Goal: Navigation & Orientation: Find specific page/section

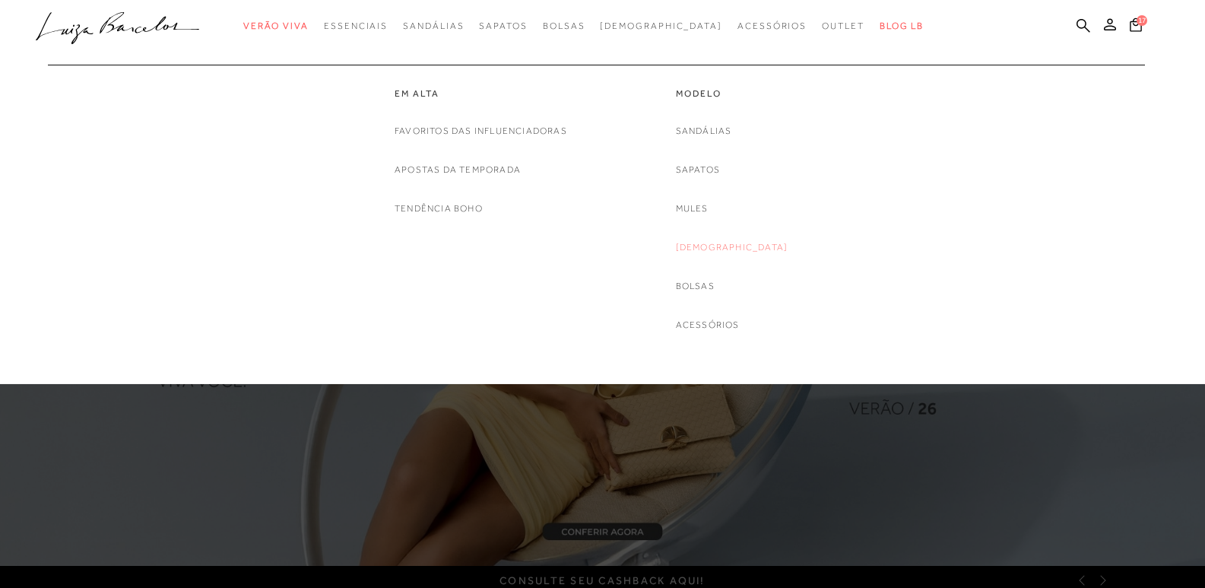
click at [723, 246] on link "[DEMOGRAPHIC_DATA]" at bounding box center [732, 248] width 113 height 16
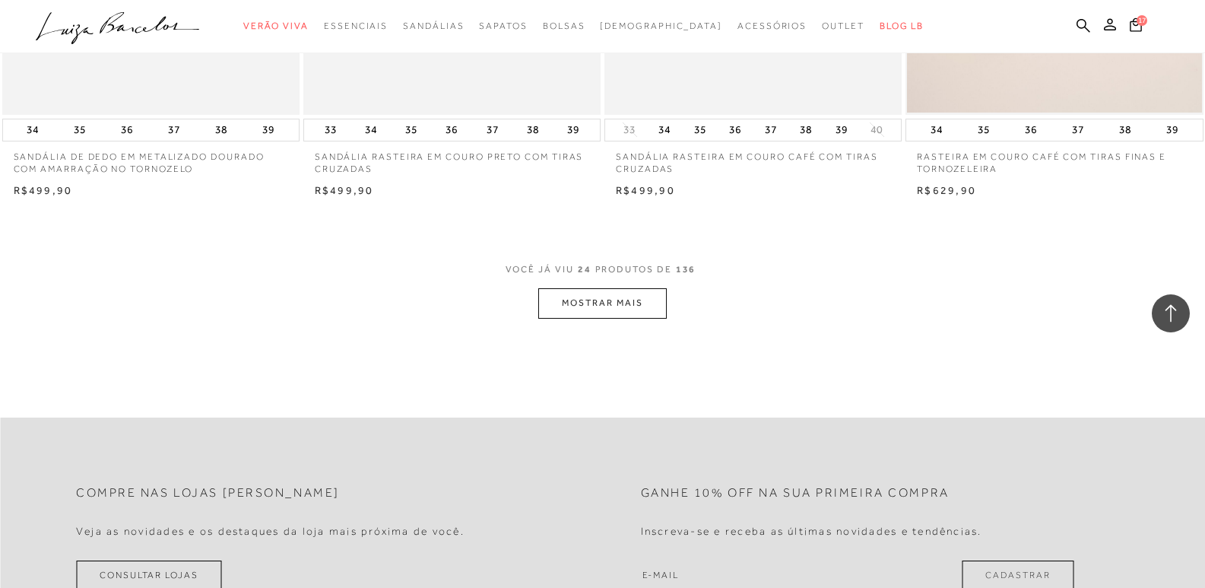
scroll to position [3225, 0]
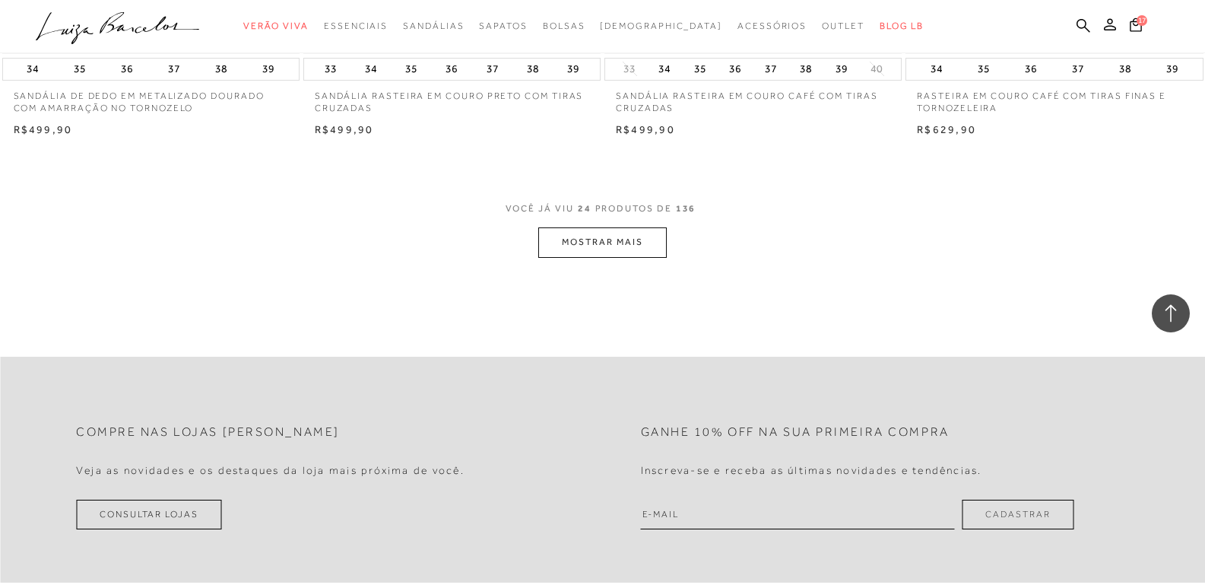
click at [610, 250] on button "MOSTRAR MAIS" at bounding box center [602, 242] width 128 height 30
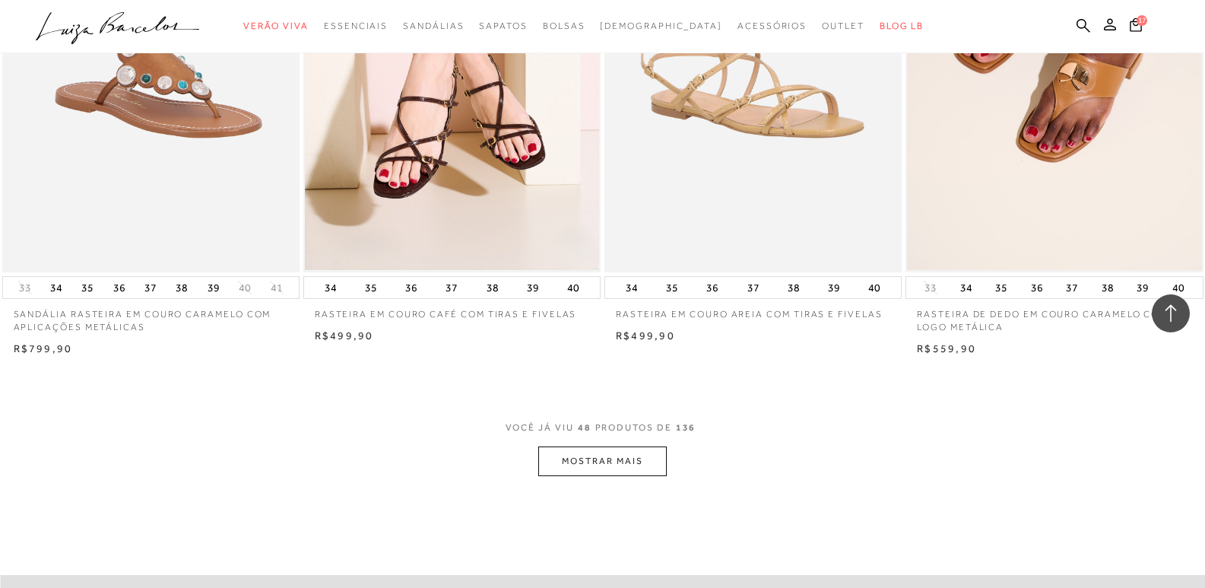
scroll to position [6288, 0]
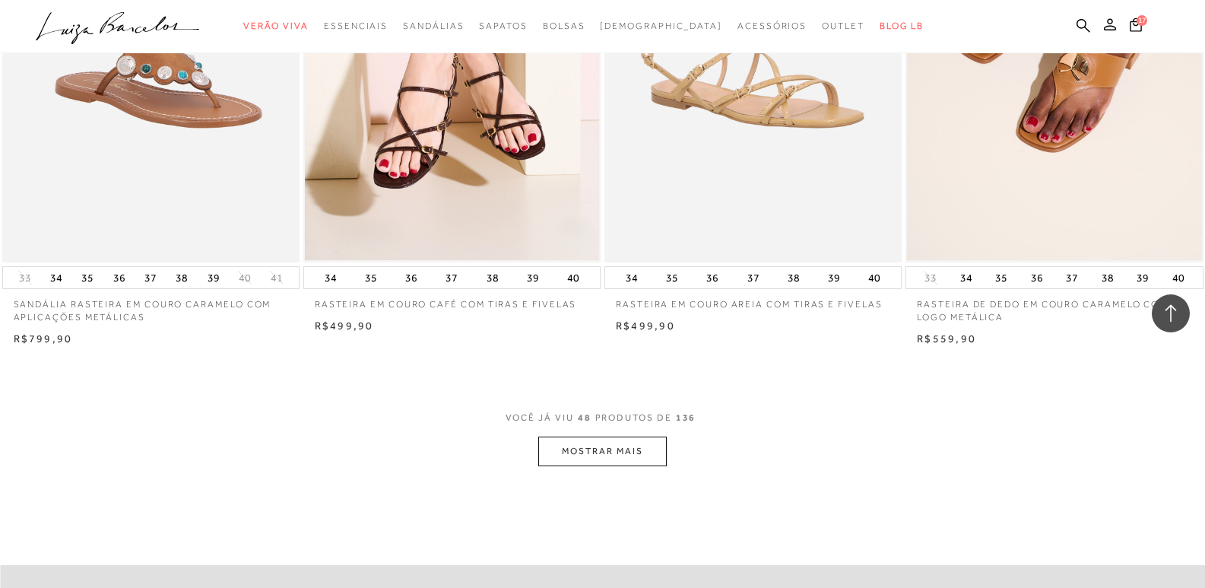
click at [592, 449] on button "MOSTRAR MAIS" at bounding box center [602, 451] width 128 height 30
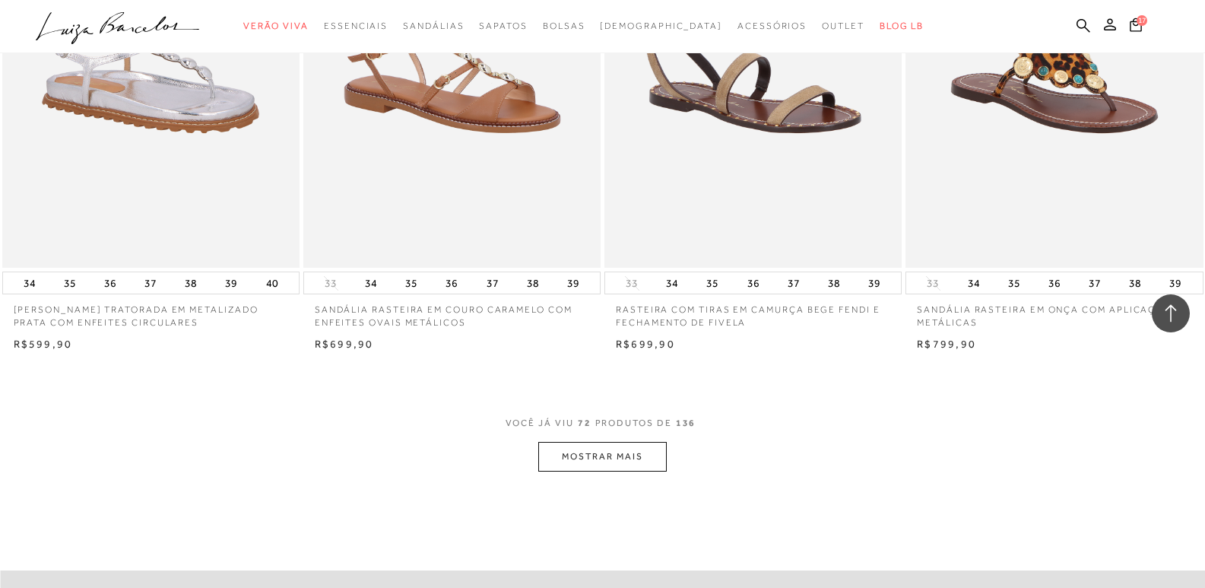
scroll to position [9575, 0]
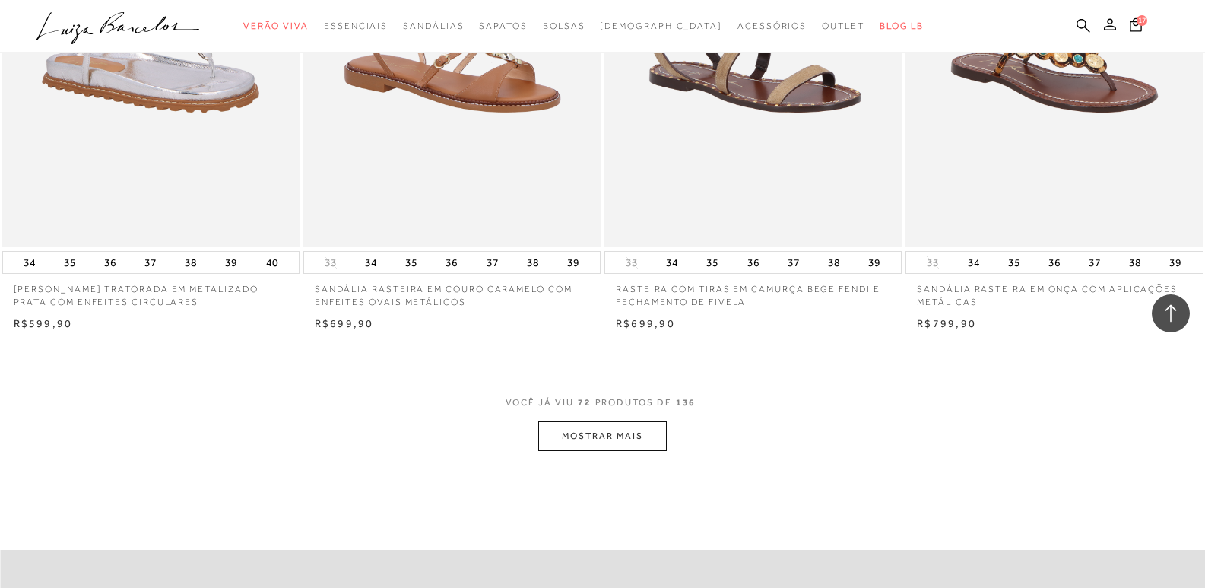
click at [567, 423] on button "MOSTRAR MAIS" at bounding box center [602, 436] width 128 height 30
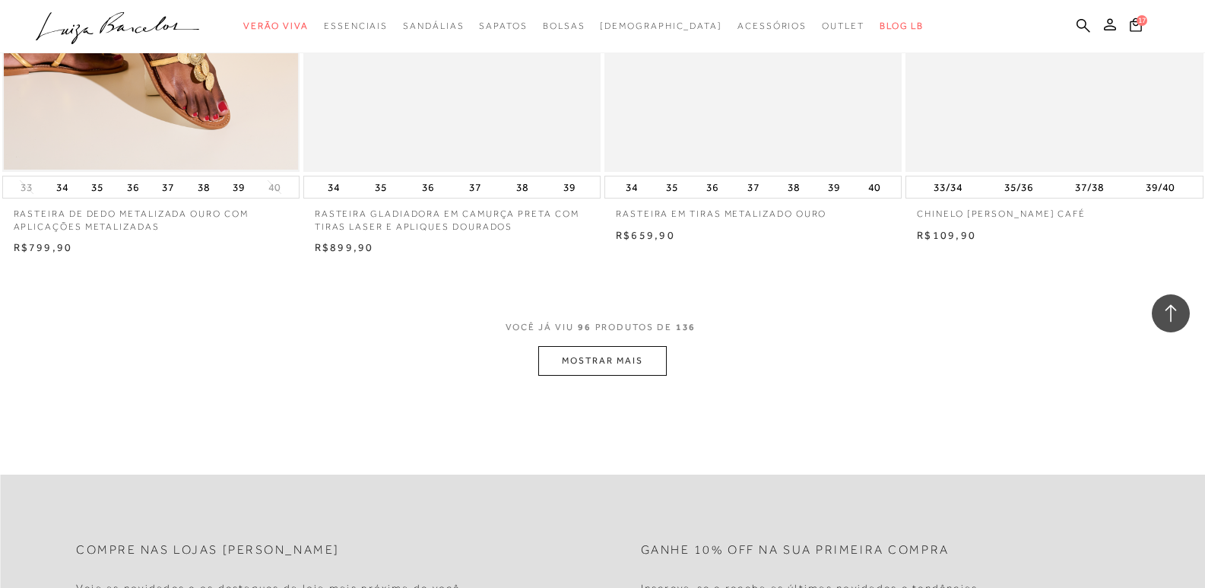
scroll to position [13054, 0]
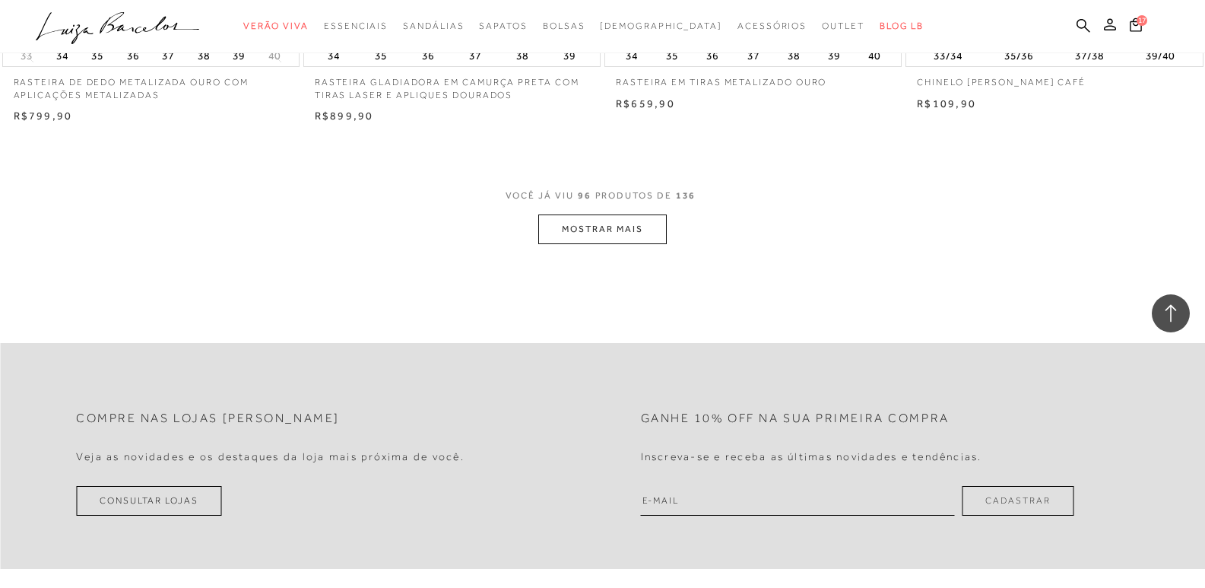
click at [592, 224] on button "MOSTRAR MAIS" at bounding box center [602, 229] width 128 height 30
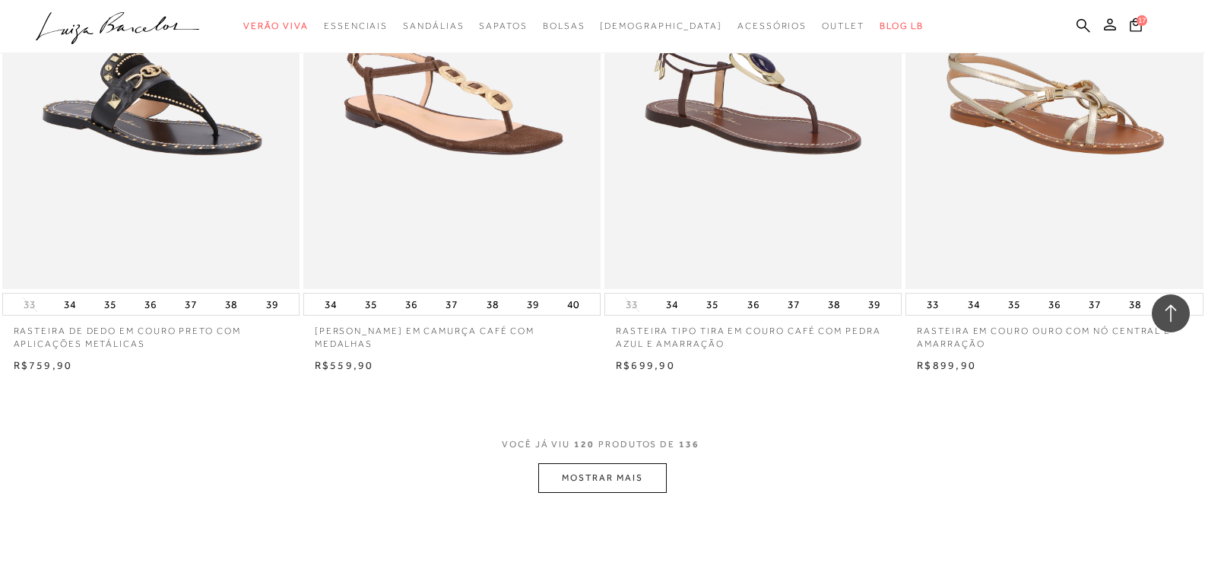
scroll to position [16107, 0]
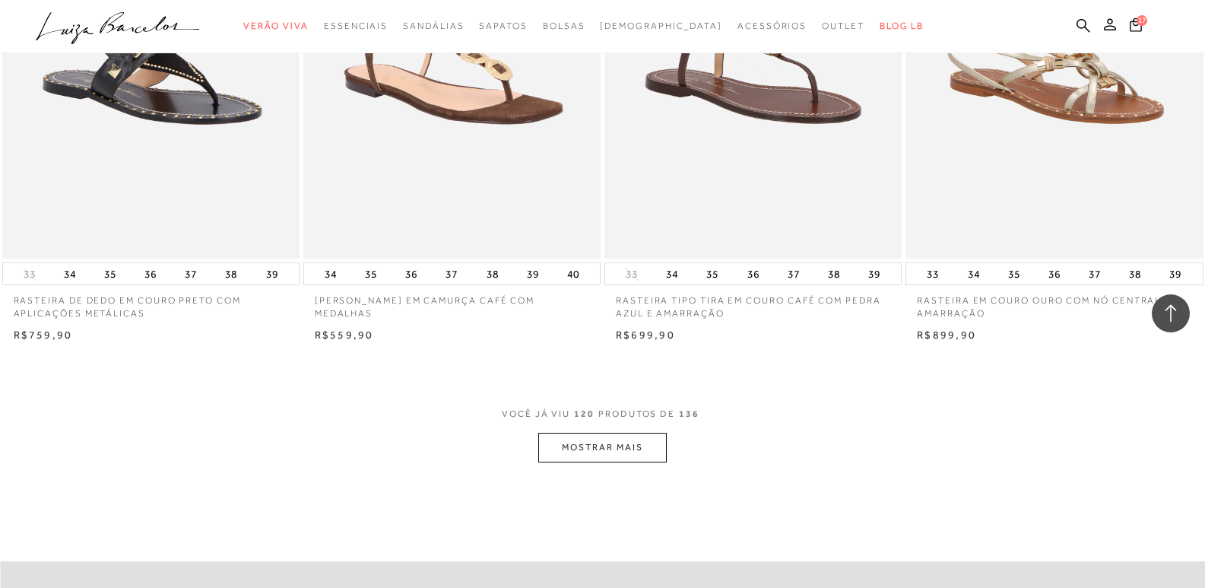
click at [586, 420] on span "VOCÊ JÁ VIU 120 PRODUTOS DE 136" at bounding box center [603, 418] width 202 height 27
click at [576, 459] on button "MOSTRAR MAIS" at bounding box center [602, 448] width 128 height 30
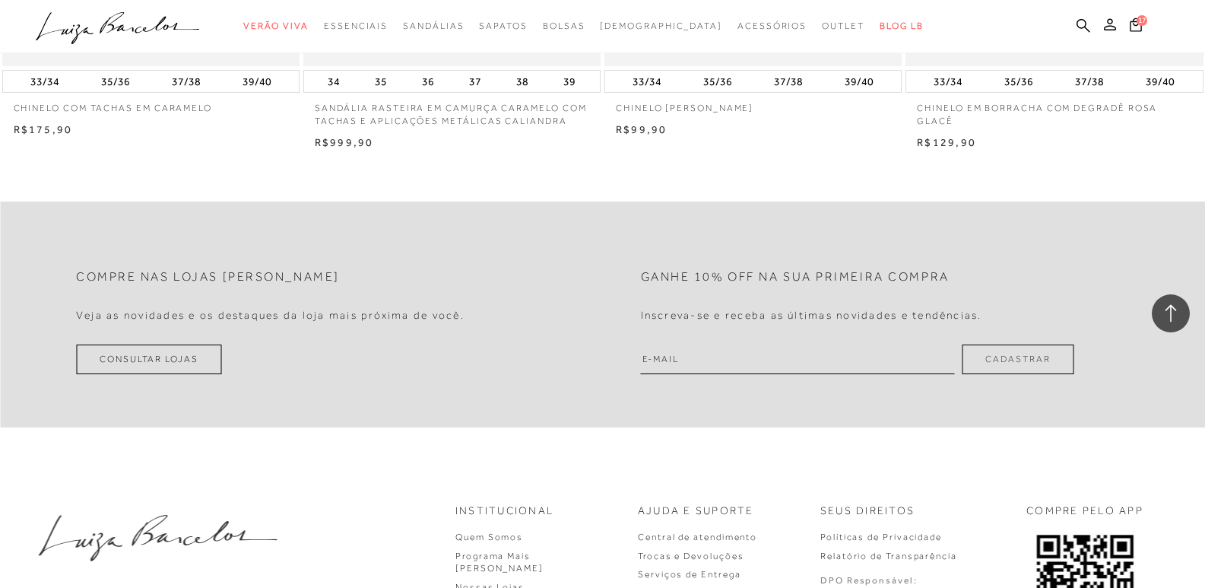
scroll to position [18541, 0]
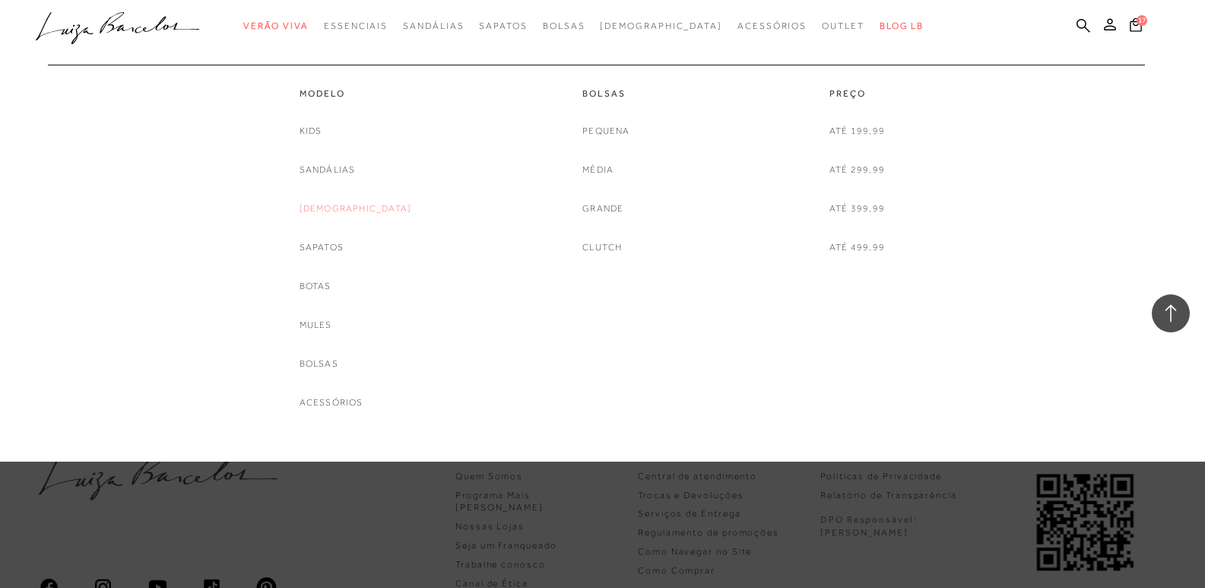
click at [354, 210] on link "[DEMOGRAPHIC_DATA]" at bounding box center [356, 209] width 113 height 16
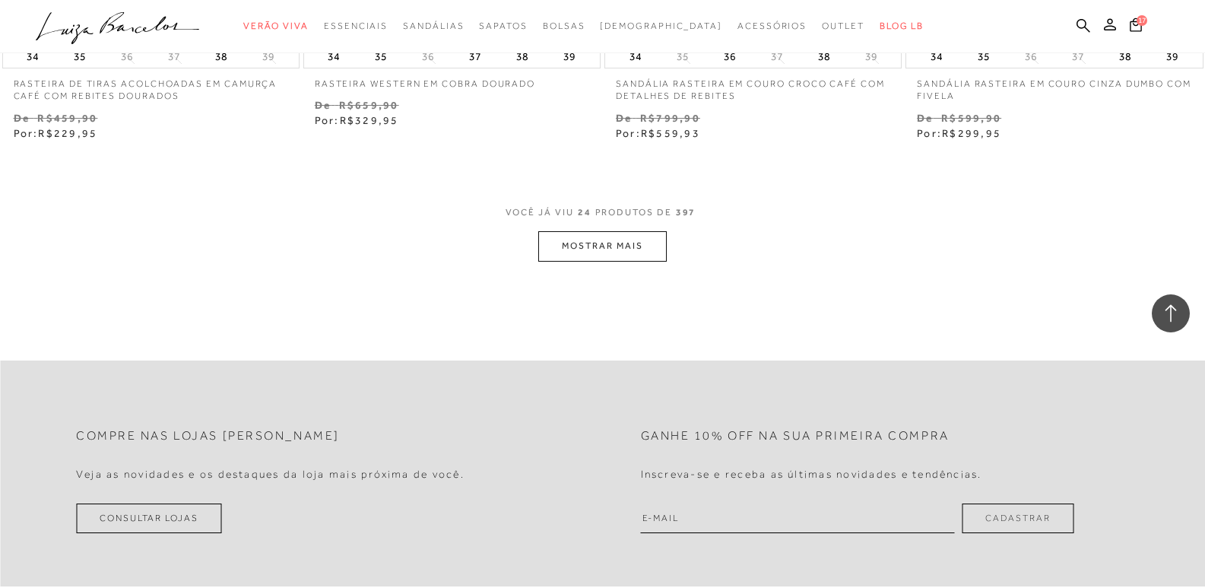
scroll to position [3357, 0]
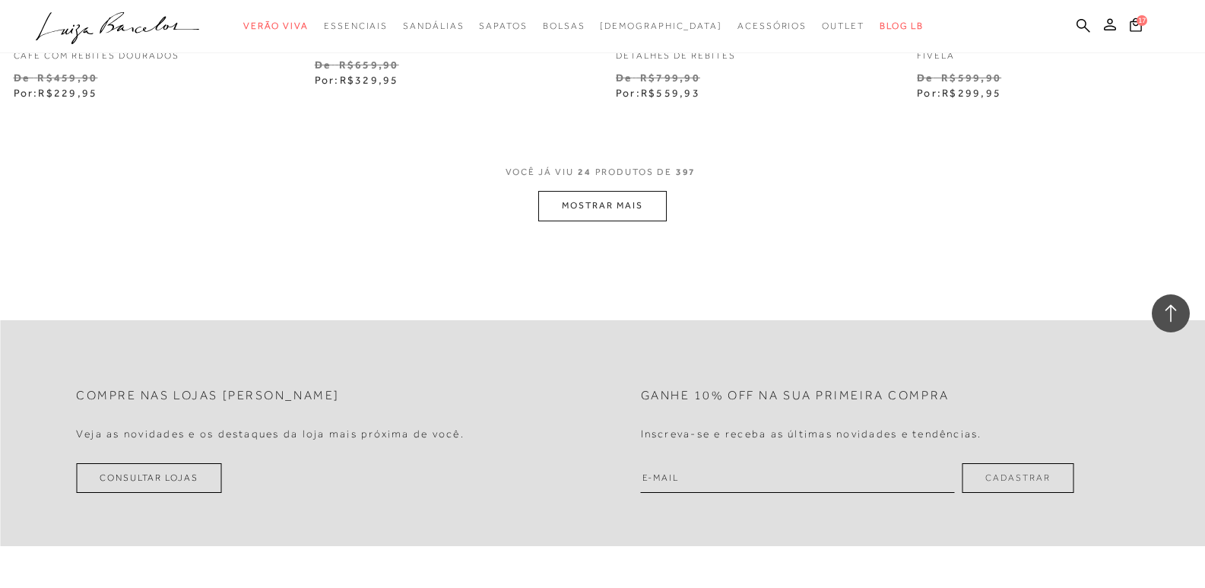
click at [621, 196] on button "MOSTRAR MAIS" at bounding box center [602, 206] width 128 height 30
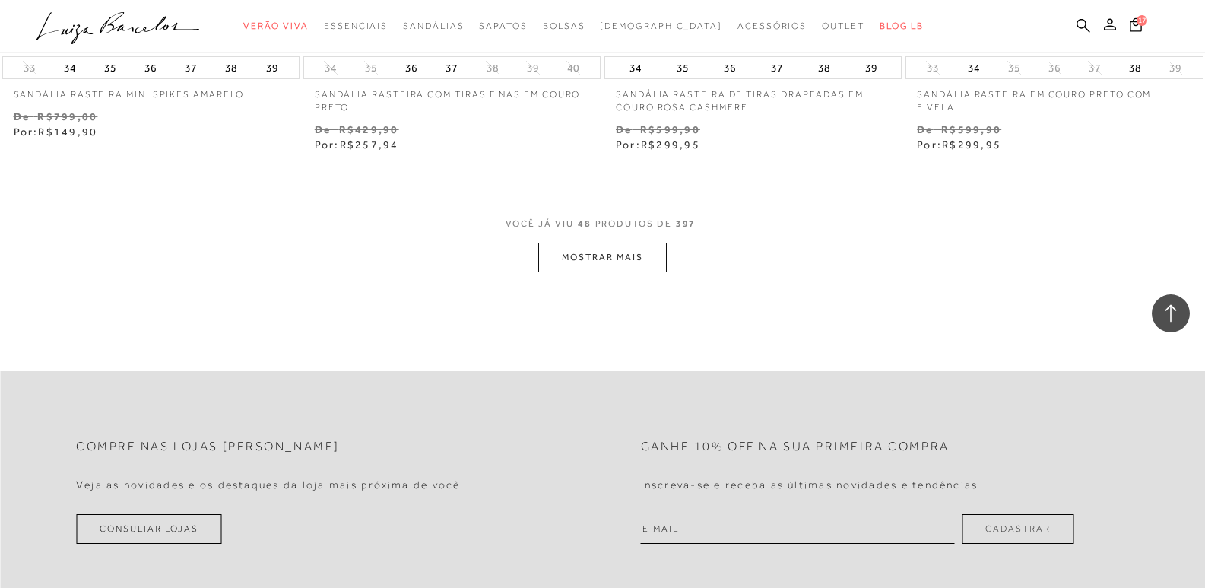
scroll to position [6694, 0]
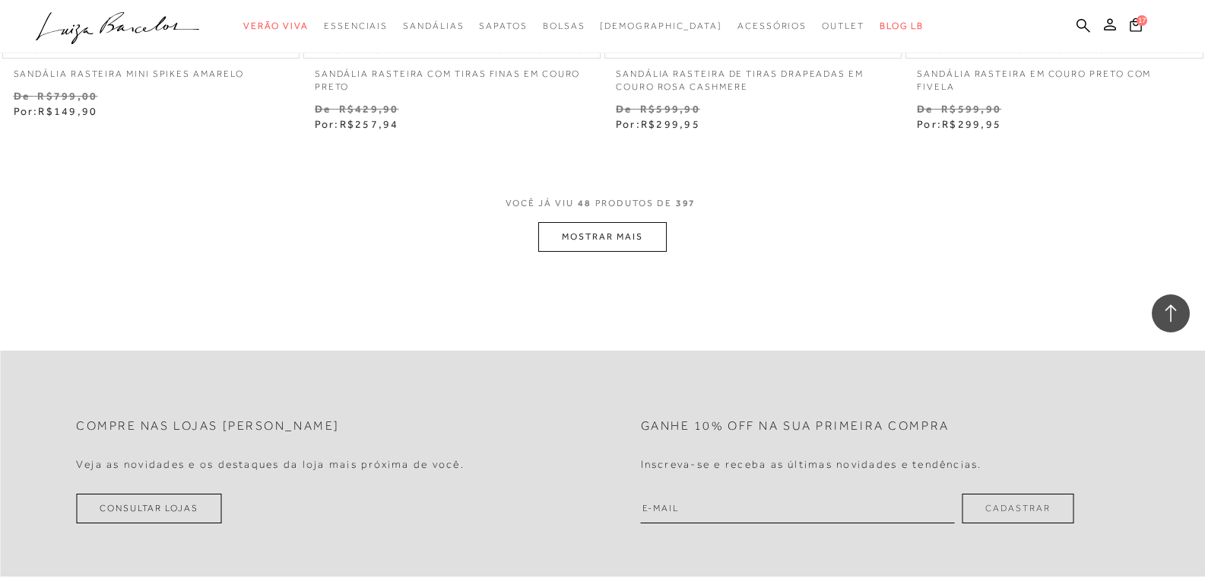
click at [636, 239] on button "MOSTRAR MAIS" at bounding box center [602, 237] width 128 height 30
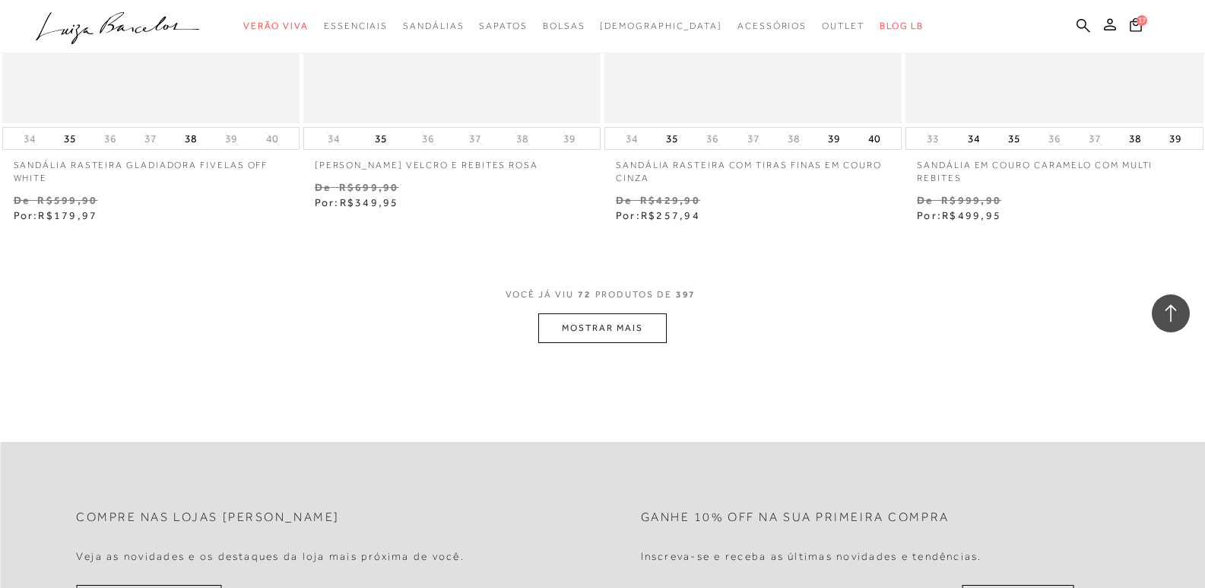
scroll to position [10102, 0]
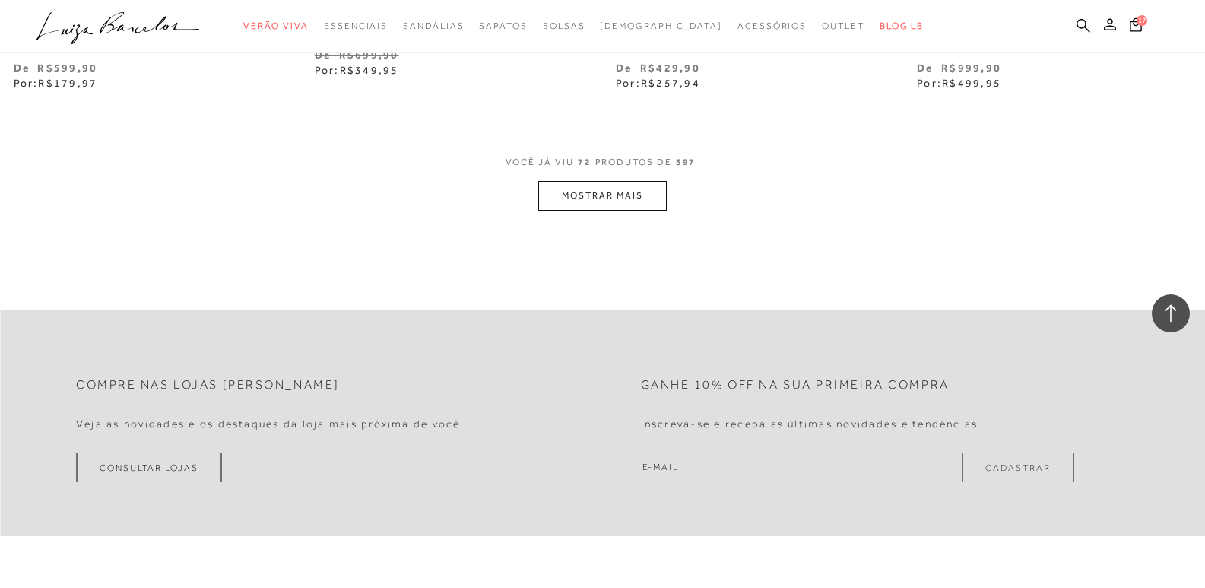
click at [591, 189] on button "MOSTRAR MAIS" at bounding box center [602, 196] width 128 height 30
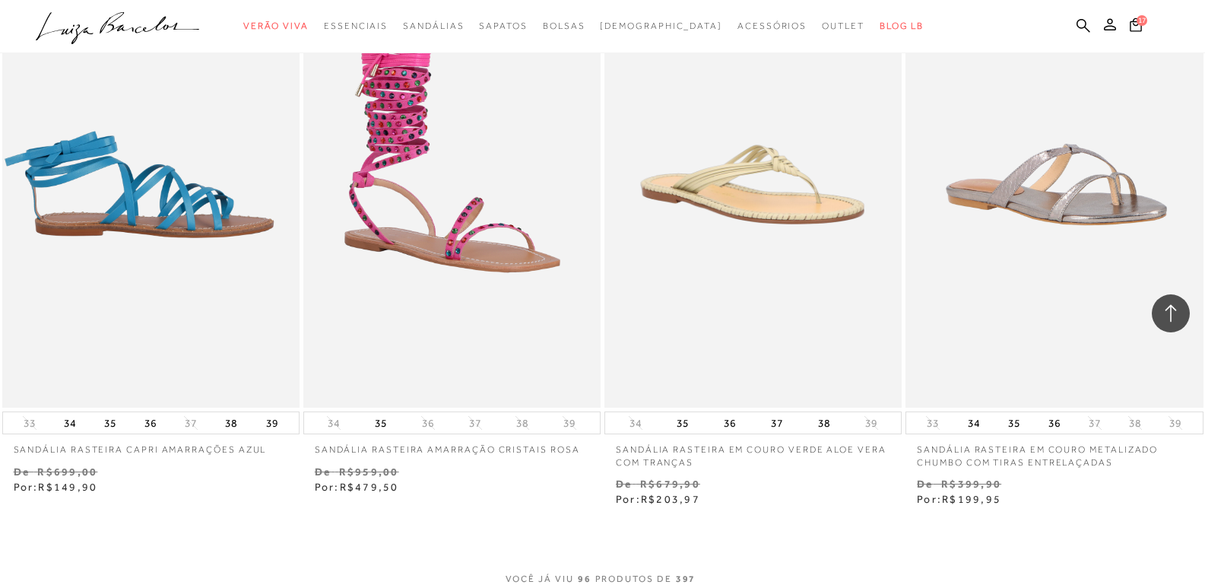
scroll to position [13105, 0]
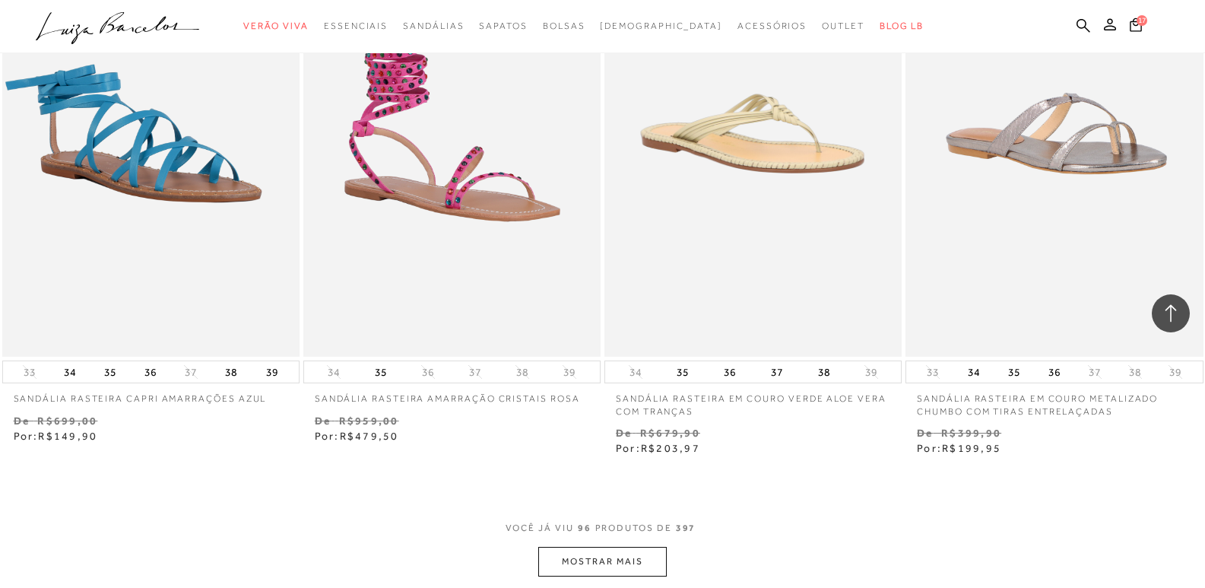
click at [602, 547] on button "MOSTRAR MAIS" at bounding box center [602, 562] width 128 height 30
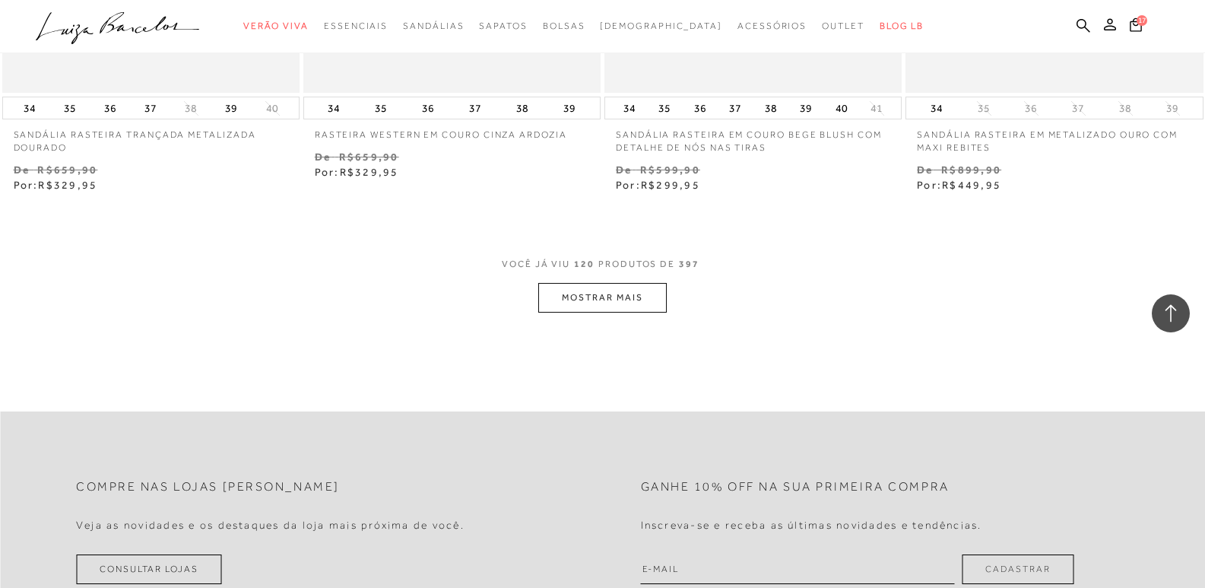
scroll to position [16776, 0]
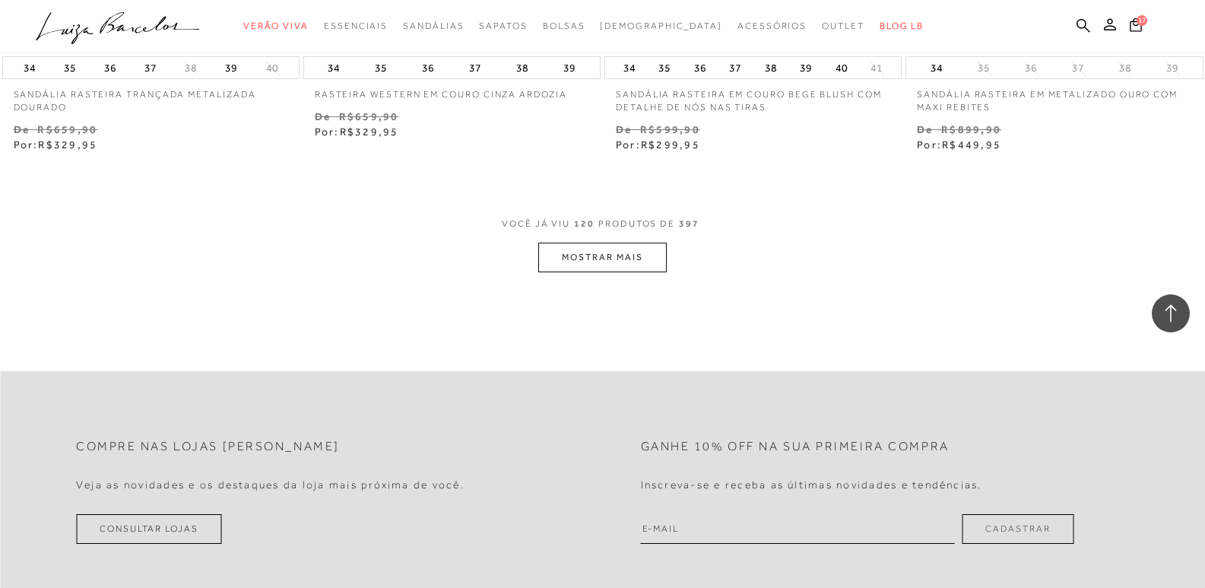
click at [594, 251] on button "MOSTRAR MAIS" at bounding box center [602, 258] width 128 height 30
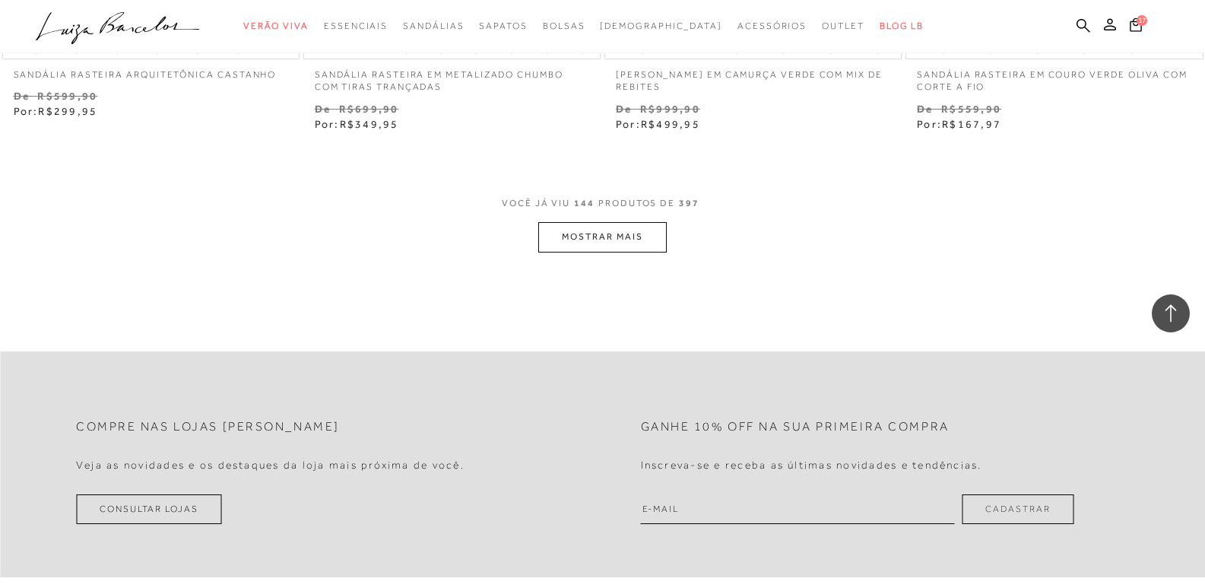
scroll to position [20174, 0]
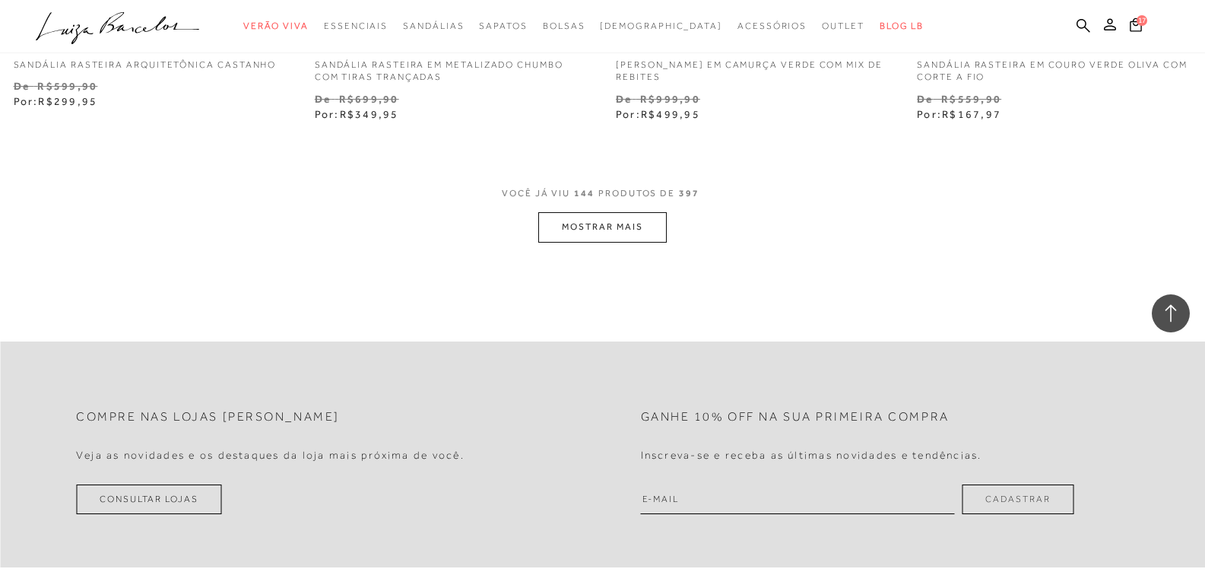
click at [614, 221] on button "MOSTRAR MAIS" at bounding box center [602, 227] width 128 height 30
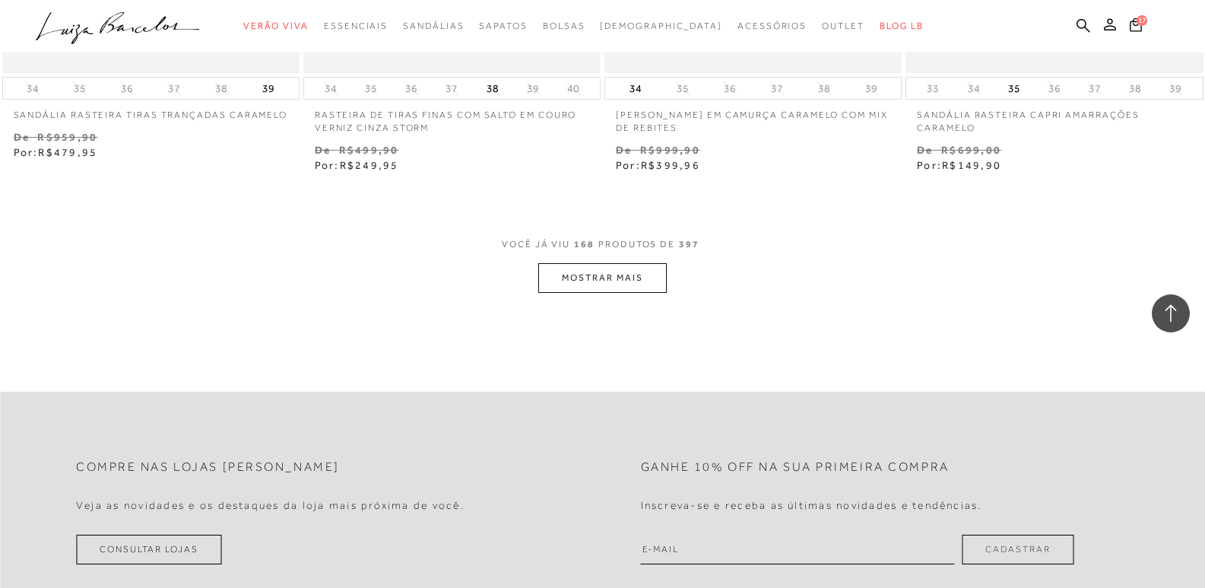
scroll to position [23501, 0]
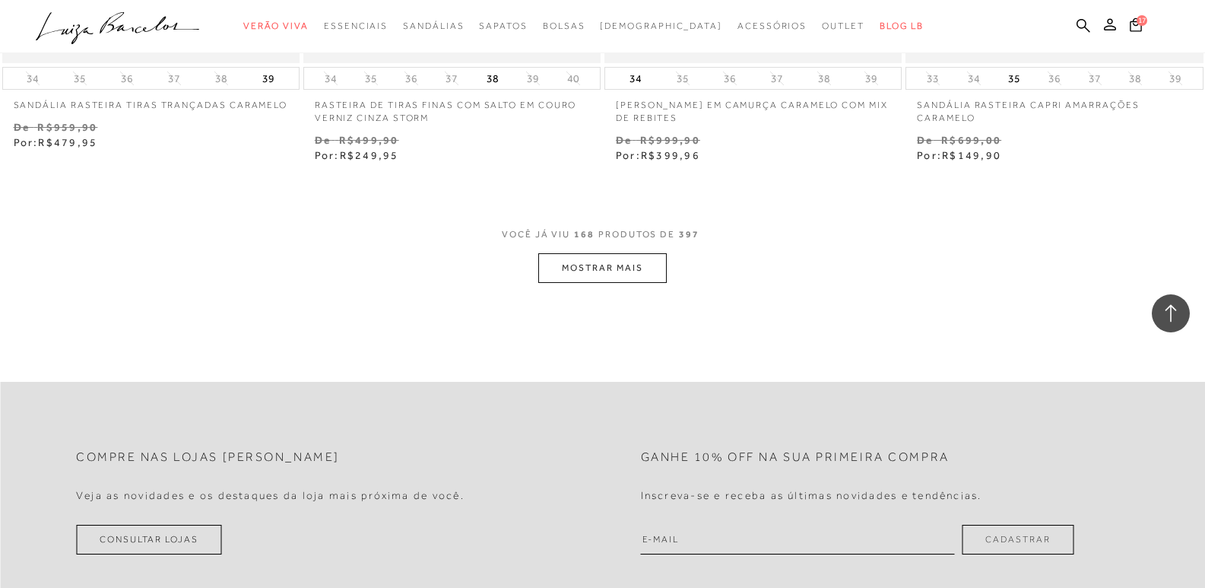
click at [614, 255] on button "MOSTRAR MAIS" at bounding box center [602, 268] width 128 height 30
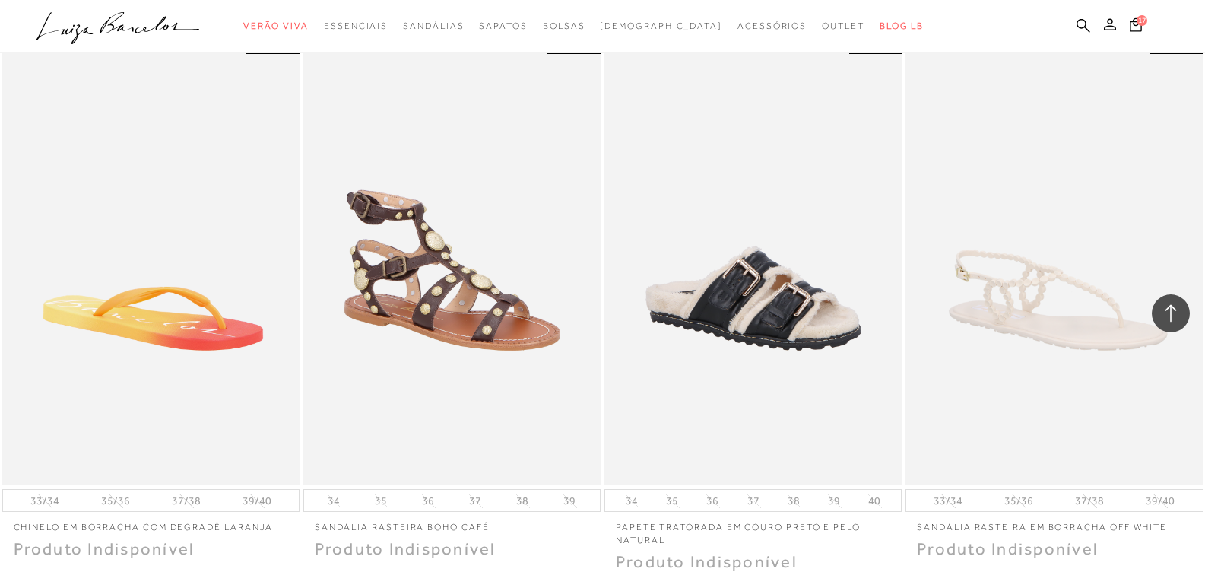
scroll to position [26503, 0]
